Goal: Task Accomplishment & Management: Manage account settings

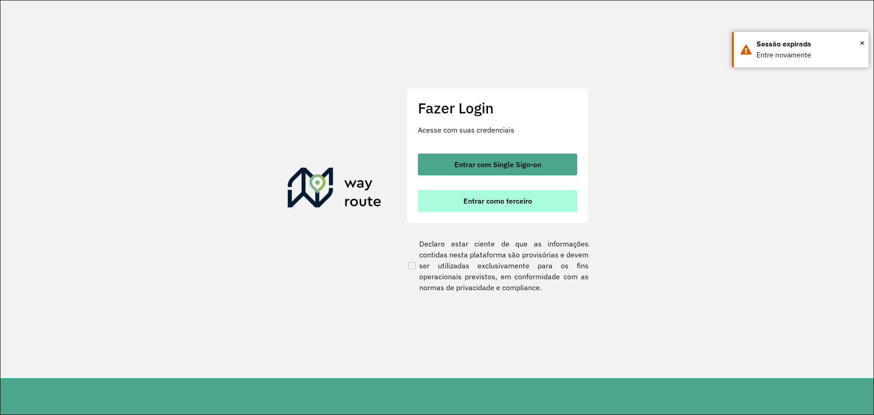
click at [498, 202] on font "Entrar como terceiro" at bounding box center [497, 200] width 69 height 9
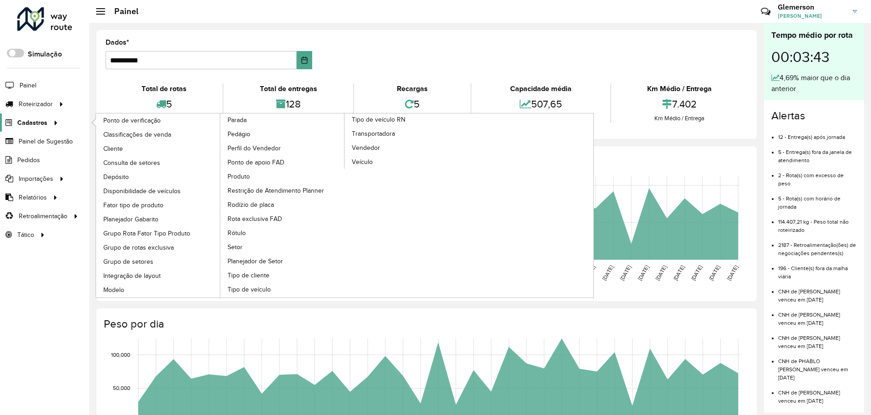
click at [30, 121] on font "Cadastros" at bounding box center [32, 122] width 30 height 7
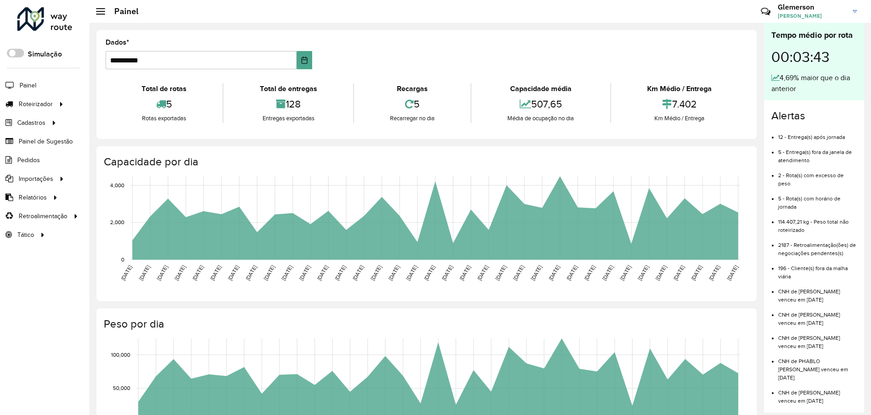
click at [853, 13] on link "[PERSON_NAME]" at bounding box center [821, 12] width 86 height 24
